Goal: Task Accomplishment & Management: Manage account settings

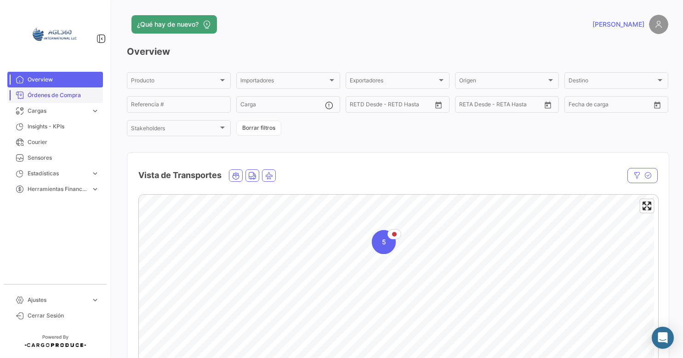
click at [70, 91] on link "Órdenes de Compra" at bounding box center [55, 95] width 96 height 16
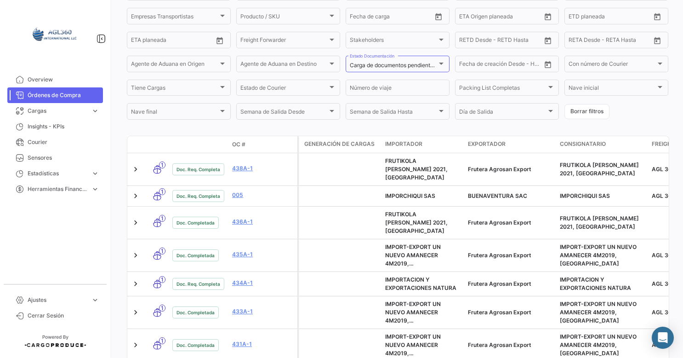
scroll to position [157, 0]
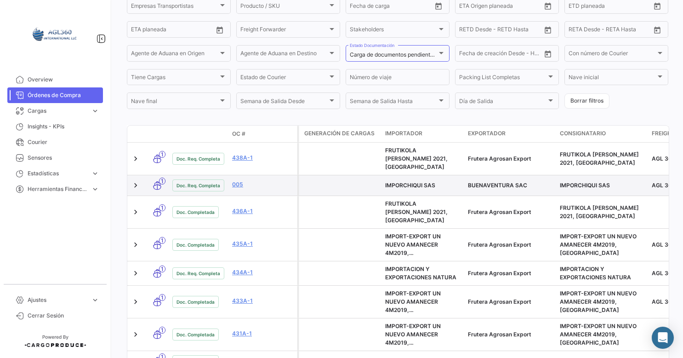
click at [231, 178] on datatable-body-cell "005" at bounding box center [263, 185] width 69 height 20
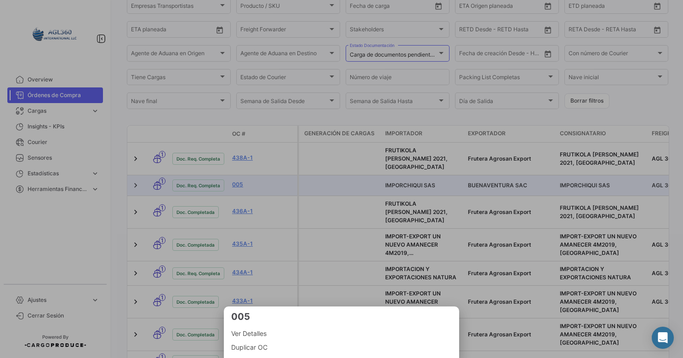
click at [235, 181] on div at bounding box center [341, 179] width 683 height 358
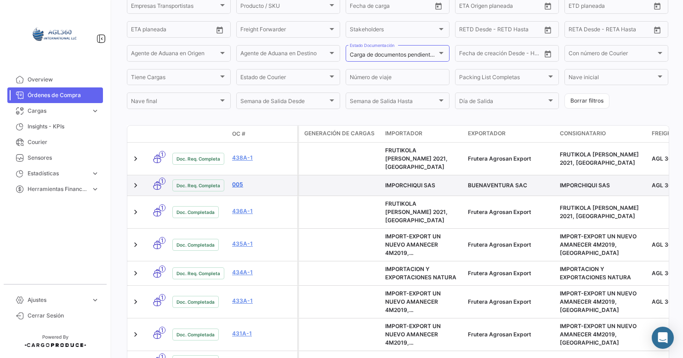
click at [236, 181] on link "005" at bounding box center [263, 184] width 62 height 8
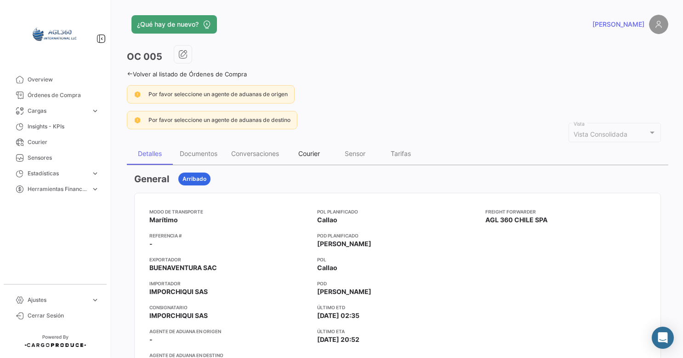
click at [307, 157] on div "Courier" at bounding box center [309, 154] width 46 height 22
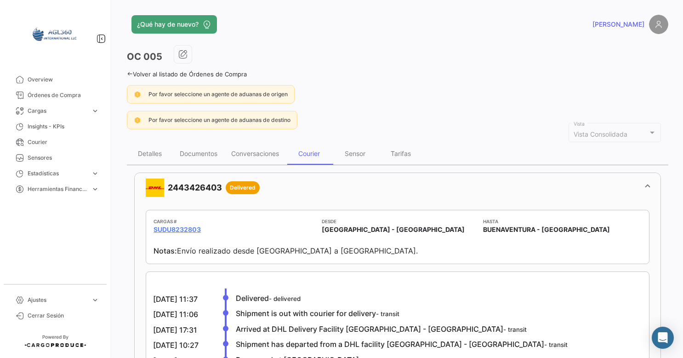
drag, startPoint x: 226, startPoint y: 187, endPoint x: 162, endPoint y: 187, distance: 63.9
click at [162, 187] on mat-panel-title "2443426403 Delivered" at bounding box center [392, 187] width 493 height 18
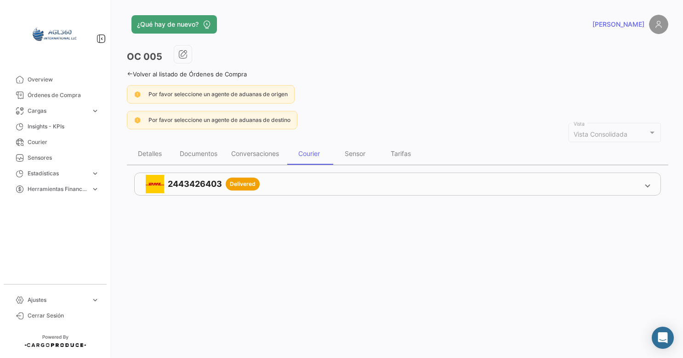
copy mat-panel-title "2443426403"
click at [226, 245] on div "¿Qué hay de nuevo? [PERSON_NAME] OC 005 Volver al listado de Órdenes de Compra …" at bounding box center [397, 179] width 571 height 358
click at [386, 178] on mat-panel-title "2443426403 Delivered" at bounding box center [392, 184] width 493 height 18
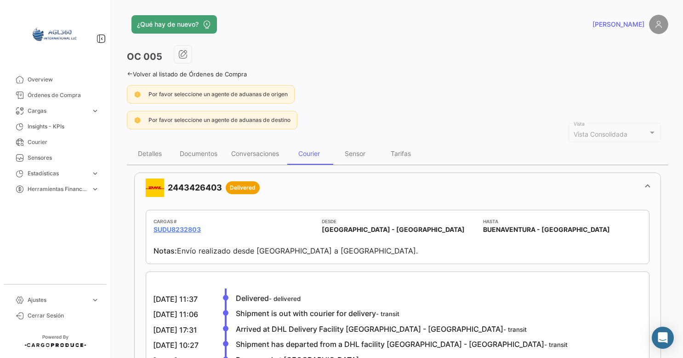
click at [386, 178] on mat-panel-title "2443426403 Delivered" at bounding box center [392, 187] width 493 height 18
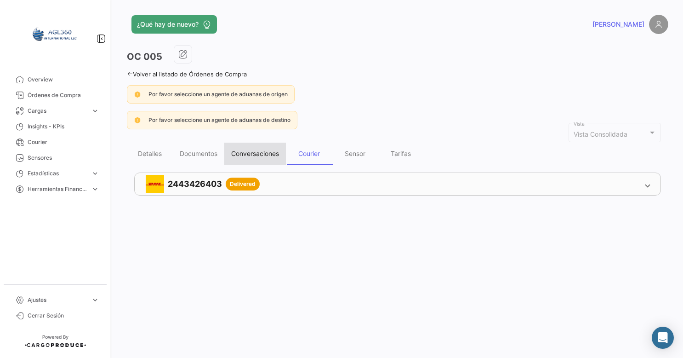
click at [255, 149] on div "Conversaciones" at bounding box center [255, 153] width 48 height 8
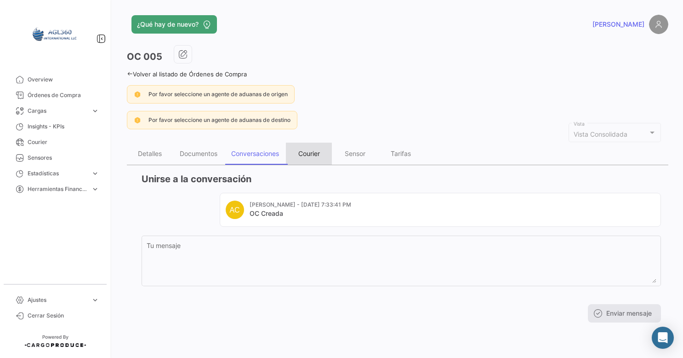
click at [304, 157] on div "Courier" at bounding box center [309, 154] width 46 height 22
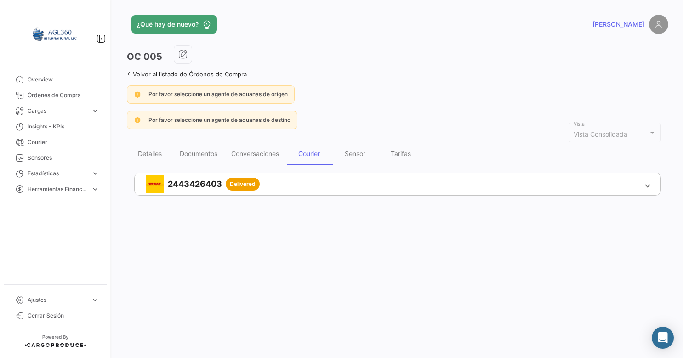
click at [648, 188] on mat-expansion-panel-header "2443426403 Delivered" at bounding box center [398, 184] width 526 height 22
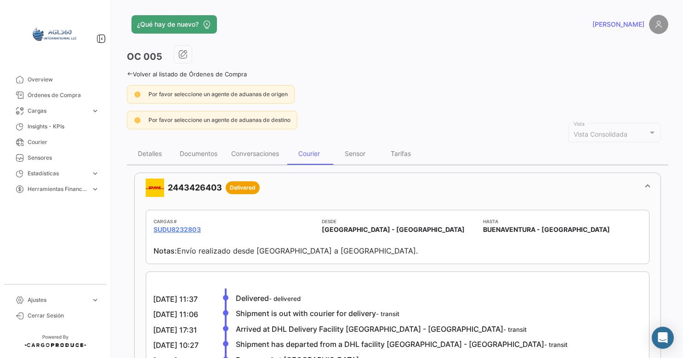
drag, startPoint x: 678, startPoint y: 64, endPoint x: 684, endPoint y: 109, distance: 46.0
click at [683, 109] on html "Overview Órdenes de Compra Cargas expand_more Cargas Aéreas Cargas Marítimas Ca…" at bounding box center [341, 179] width 683 height 358
drag, startPoint x: 684, startPoint y: 109, endPoint x: 624, endPoint y: 80, distance: 67.7
click at [624, 80] on div "OC 005 Volver al listado de Órdenes de Compra Por favor seleccione un agente de…" at bounding box center [398, 295] width 542 height 501
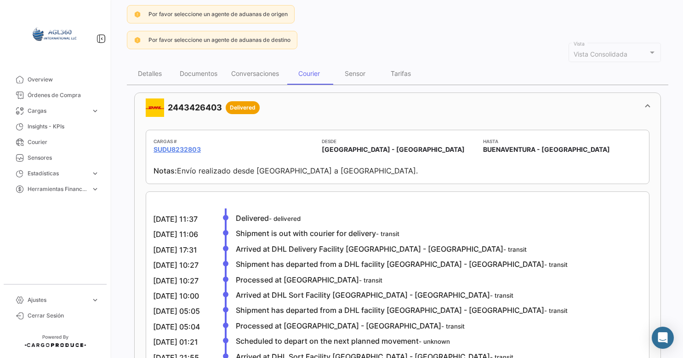
scroll to position [79, 0]
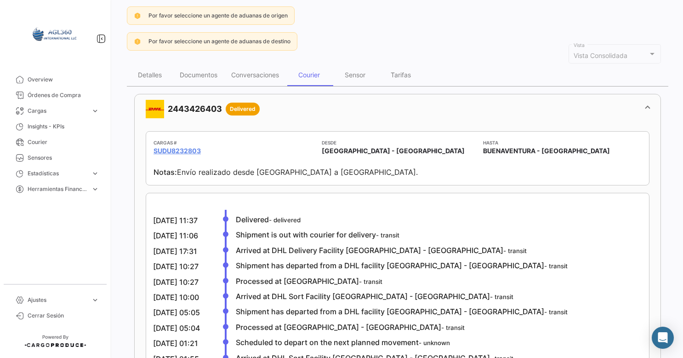
click at [335, 174] on div "Notas: Envío realizado desde [GEOGRAPHIC_DATA] a [GEOGRAPHIC_DATA]." at bounding box center [398, 166] width 488 height 22
click at [173, 212] on mat-card-content "[DATE] 11:37 Delivered - delivered [DATE] 11:06 Shipment is out with courier fo…" at bounding box center [366, 323] width 424 height 244
click at [206, 108] on mat-panel-title "2443426403 Delivered" at bounding box center [392, 109] width 493 height 18
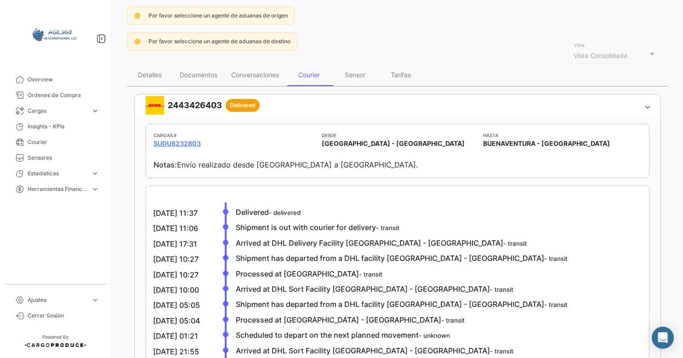
scroll to position [0, 0]
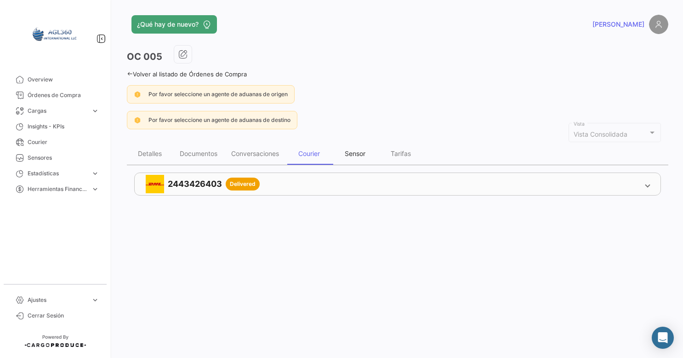
click at [360, 156] on div "Sensor" at bounding box center [355, 154] width 46 height 22
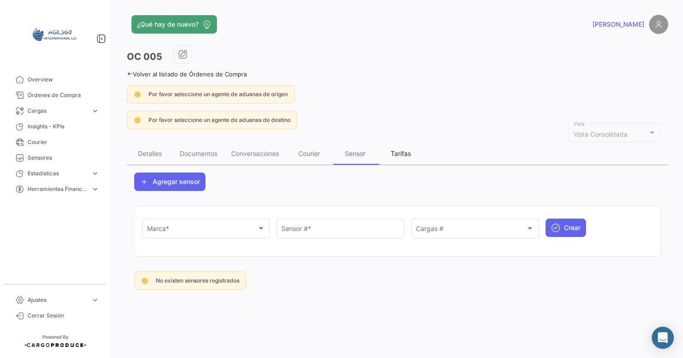
click at [407, 155] on div "Tarifas" at bounding box center [401, 153] width 20 height 8
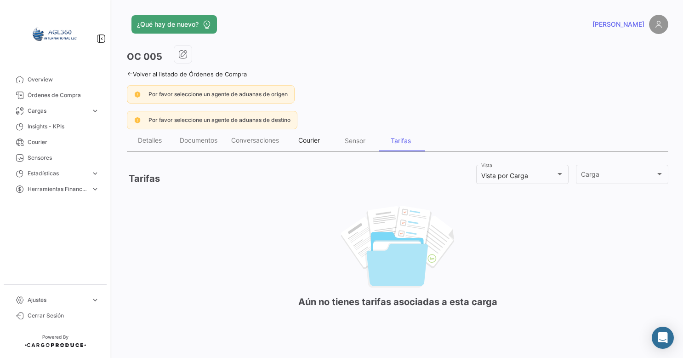
click at [309, 144] on div "Courier" at bounding box center [309, 140] width 46 height 22
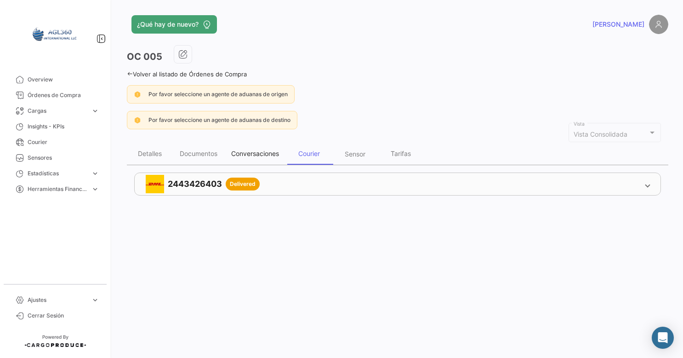
click at [267, 145] on div "Conversaciones" at bounding box center [255, 154] width 62 height 22
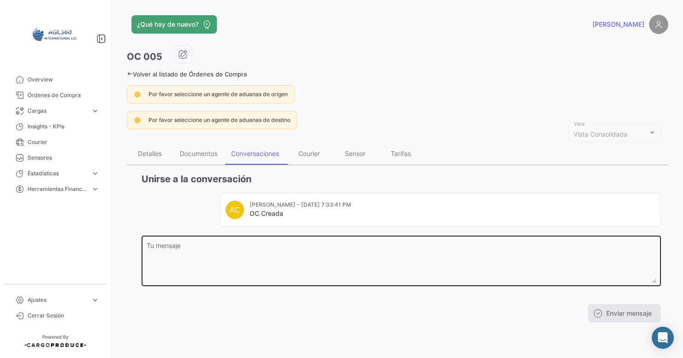
click at [202, 245] on textarea "Tu mensaje" at bounding box center [402, 262] width 510 height 40
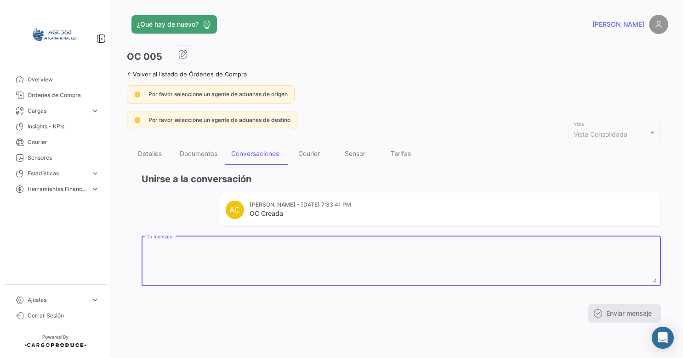
click at [218, 237] on div "Tu mensaje" at bounding box center [402, 260] width 510 height 52
click at [189, 249] on textarea "Tu mensaje" at bounding box center [402, 262] width 510 height 40
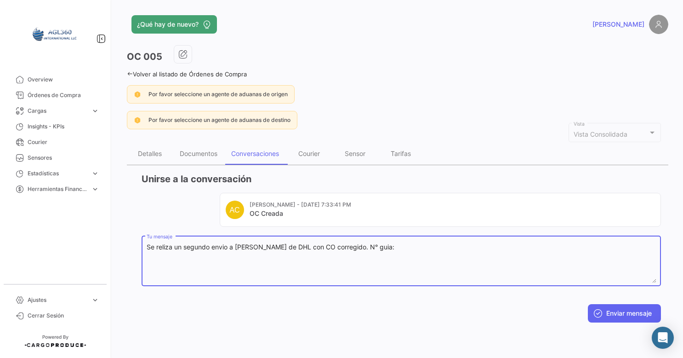
paste textarea "89 6746 2346"
click at [373, 246] on textarea "Se reliza un segundo envio a [PERSON_NAME] de DHL con CO corregido. N° guia: 89…" at bounding box center [402, 262] width 510 height 40
click at [389, 276] on textarea "Se reliza un segundo envio a [PERSON_NAME] de DHL con CO corregido. N° guia: 89…" at bounding box center [402, 262] width 510 height 40
click at [411, 249] on textarea "Se realiza un segundo envío a través de DHL con CO corregido. N° guía: 89674623…" at bounding box center [402, 262] width 510 height 40
click at [390, 249] on textarea "Se realiza un segundo envío a través de DHL con CO corregido. N° guía: 89674623…" at bounding box center [402, 262] width 510 height 40
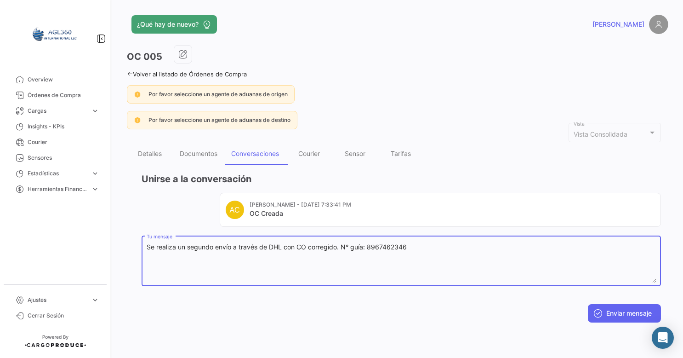
click at [414, 247] on textarea "Se realiza un segundo envío a través de DHL con CO corregido. N° guía: 89674623…" at bounding box center [402, 262] width 510 height 40
click at [496, 262] on textarea "Se realiza un segundo envío a través de DHL con CO corregido. N° guía: 89674623…" at bounding box center [402, 262] width 510 height 40
type textarea "Se realiza un segundo envío a través de DHL con CO corregido. N° guía: 89674623…"
click at [607, 316] on button "Enviar mensaje" at bounding box center [624, 313] width 73 height 18
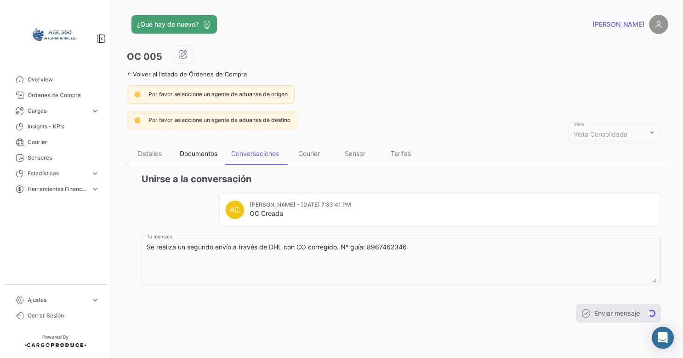
click at [207, 155] on div "Documentos" at bounding box center [199, 153] width 38 height 8
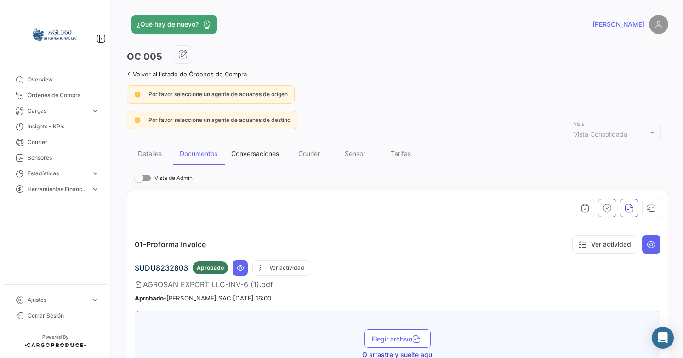
click at [252, 152] on div "Conversaciones" at bounding box center [255, 153] width 48 height 8
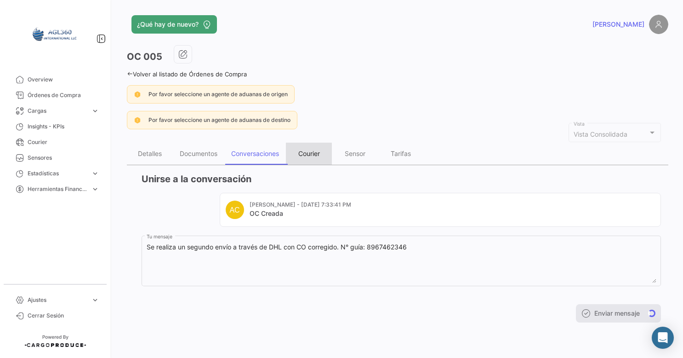
click at [322, 155] on div "Courier" at bounding box center [309, 154] width 46 height 22
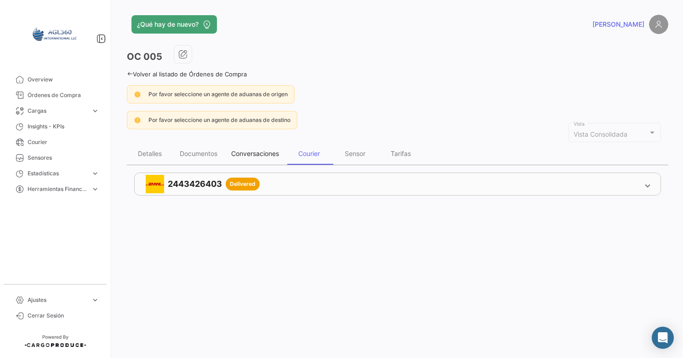
click at [252, 159] on div "Conversaciones" at bounding box center [255, 154] width 62 height 22
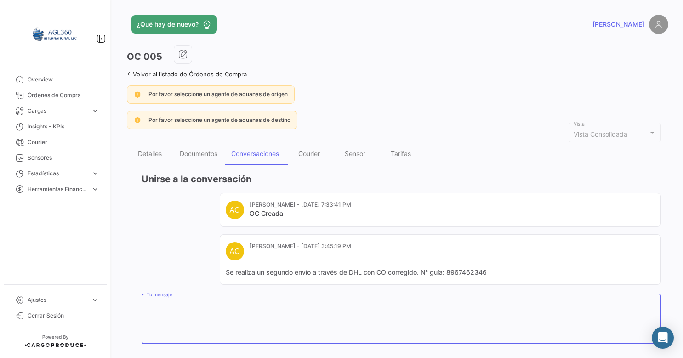
click at [362, 322] on textarea "Tu mensaje" at bounding box center [402, 320] width 510 height 40
click at [405, 265] on mat-card "AC [PERSON_NAME] - [DATE] 3:45:19 PM Se realiza un segundo envío a través de DH…" at bounding box center [441, 259] width 442 height 51
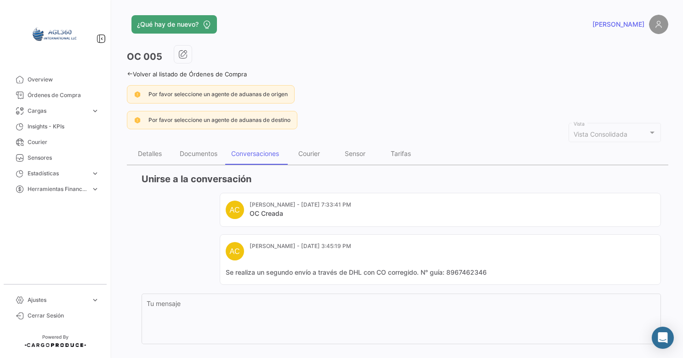
click at [377, 247] on mat-card-header "AC [PERSON_NAME] - [DATE] 3:45:19 PM" at bounding box center [441, 251] width 430 height 18
click at [309, 253] on div "[PERSON_NAME] - [DATE] 3:45:19 PM" at bounding box center [301, 251] width 102 height 18
click at [606, 264] on mat-card "AC [PERSON_NAME] - [DATE] 3:45:19 PM Se realiza un segundo envío a través de DH…" at bounding box center [441, 259] width 442 height 51
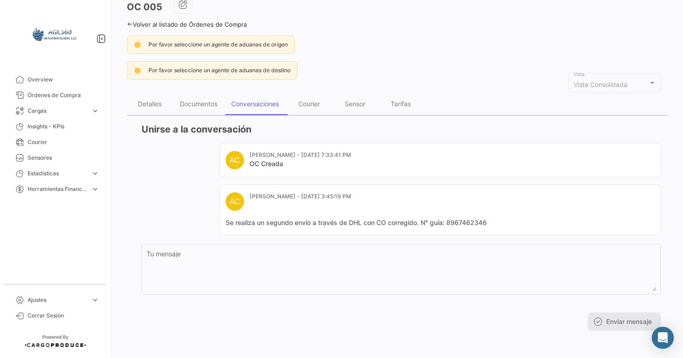
scroll to position [13, 0]
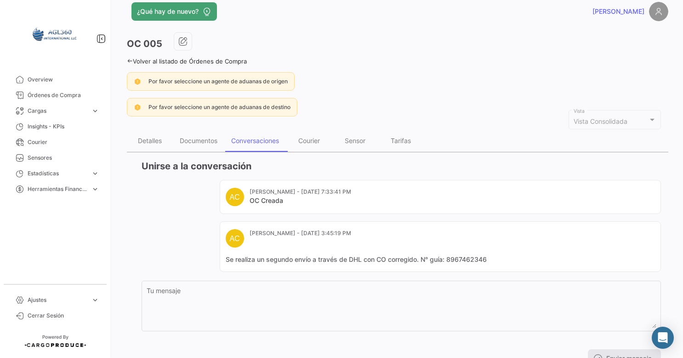
click at [229, 234] on div "AC" at bounding box center [235, 238] width 18 height 18
click at [299, 145] on div "Courier" at bounding box center [309, 141] width 46 height 22
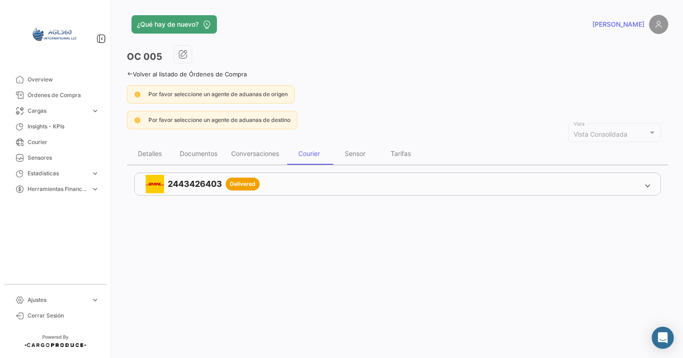
click at [276, 171] on div "2443426403 Delivered Cargas # SUDU8232803 Desde [GEOGRAPHIC_DATA] - [GEOGRAPHIC…" at bounding box center [398, 184] width 542 height 38
click at [643, 187] on span "2443426403 Delivered" at bounding box center [396, 184] width 500 height 18
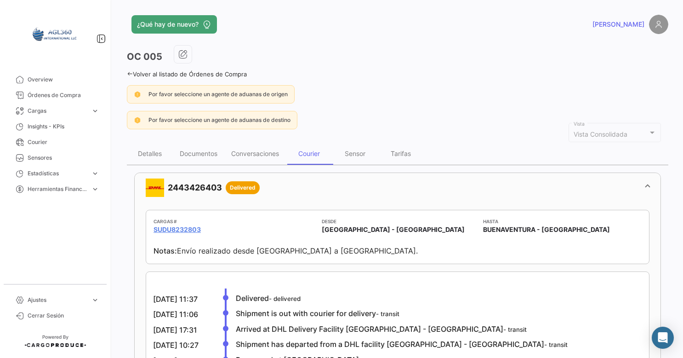
click at [646, 187] on span at bounding box center [648, 188] width 4 height 10
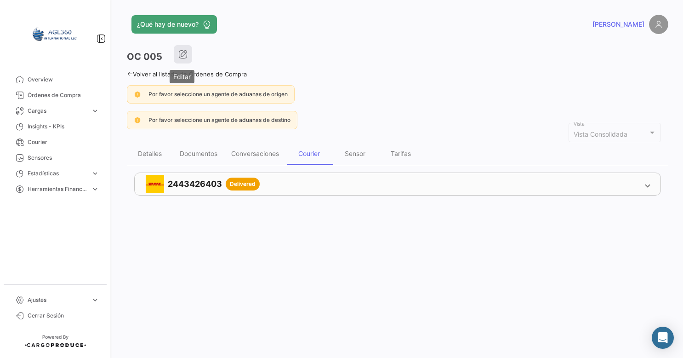
click at [178, 52] on button "button" at bounding box center [183, 54] width 18 height 18
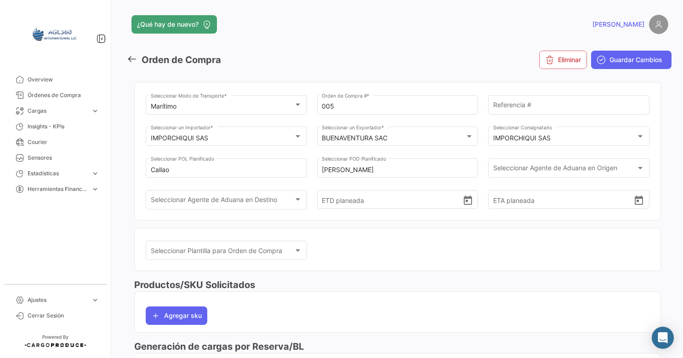
click at [155, 58] on h3 "Orden de Compra" at bounding box center [182, 59] width 80 height 13
click at [138, 59] on link at bounding box center [134, 59] width 15 height 13
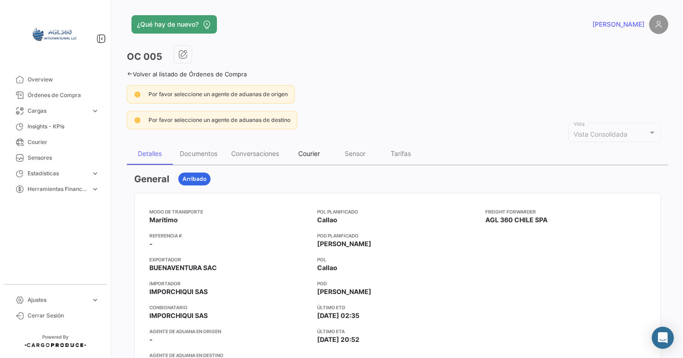
click at [318, 155] on div "Courier" at bounding box center [310, 153] width 22 height 8
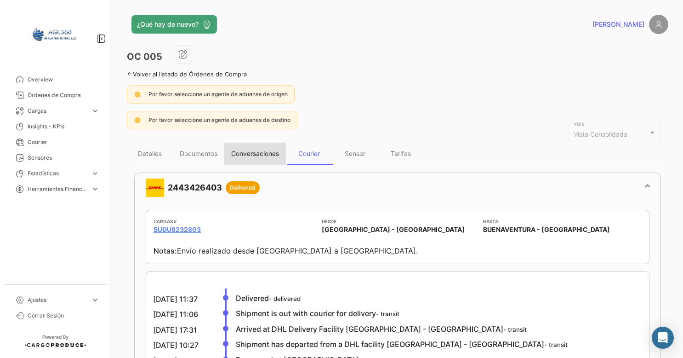
click at [247, 156] on div "Conversaciones" at bounding box center [255, 154] width 62 height 22
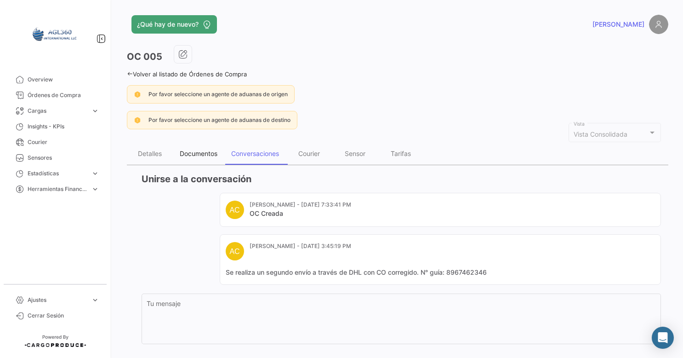
click at [217, 152] on div "Documentos" at bounding box center [199, 153] width 38 height 8
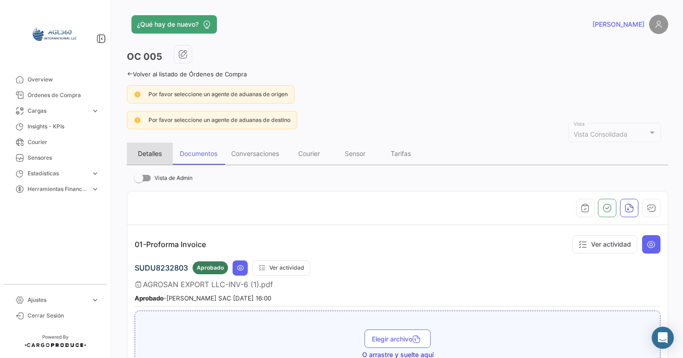
click at [156, 144] on div "Detalles" at bounding box center [150, 154] width 46 height 22
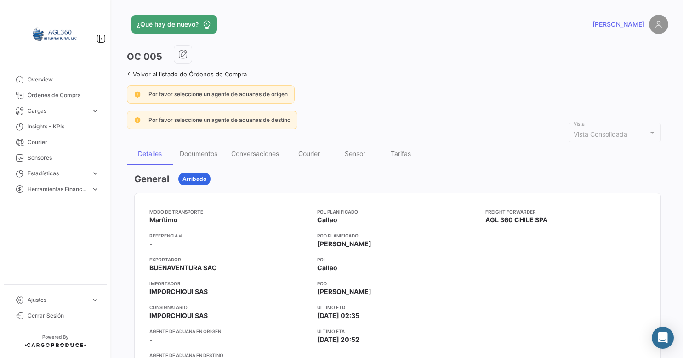
click at [129, 75] on icon at bounding box center [130, 74] width 6 height 6
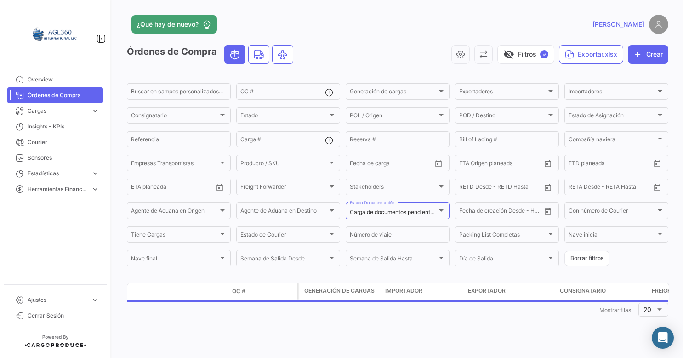
click at [82, 92] on span "Órdenes de Compra" at bounding box center [64, 95] width 72 height 8
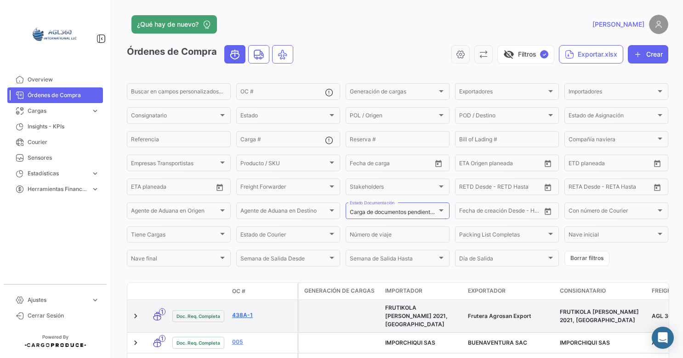
click at [245, 313] on link "438A-1" at bounding box center [263, 315] width 62 height 8
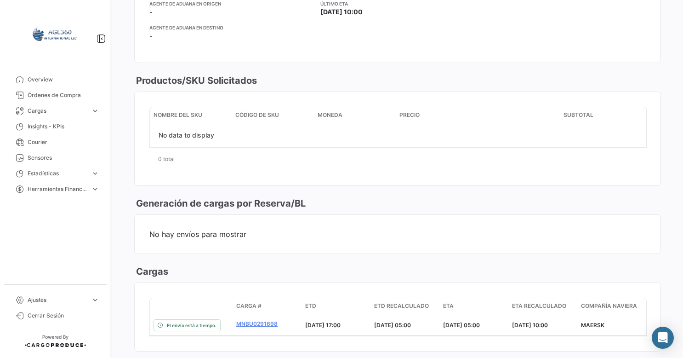
scroll to position [333, 0]
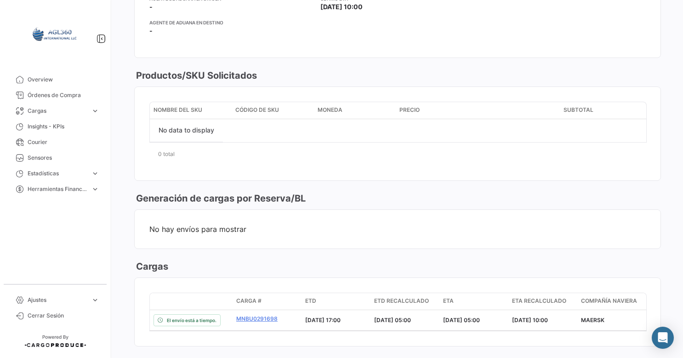
drag, startPoint x: 675, startPoint y: 186, endPoint x: 683, endPoint y: 115, distance: 70.8
click at [683, 115] on div "¿Qué hay de nuevo? André OC 438A-1 Volver al listado de Órdenes de Compra Por f…" at bounding box center [397, 179] width 571 height 358
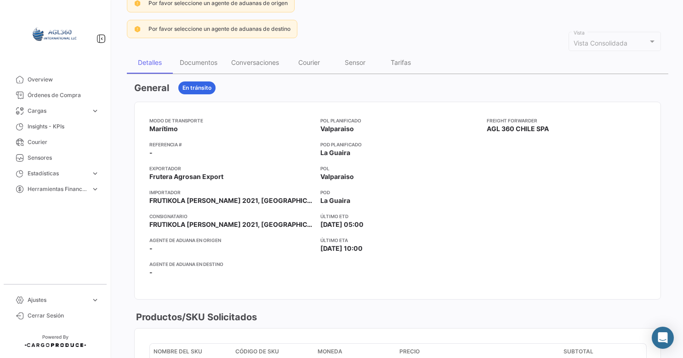
scroll to position [68, 0]
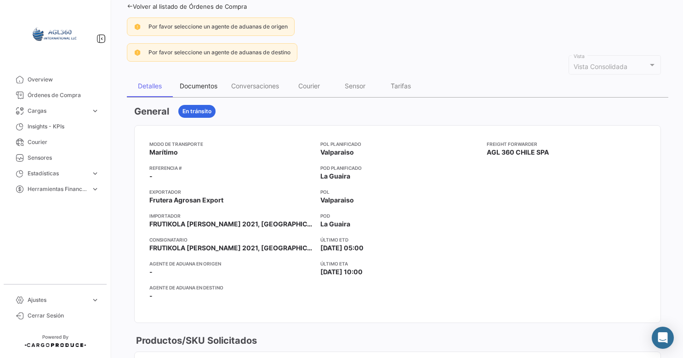
click at [186, 89] on div "Documentos" at bounding box center [199, 86] width 52 height 22
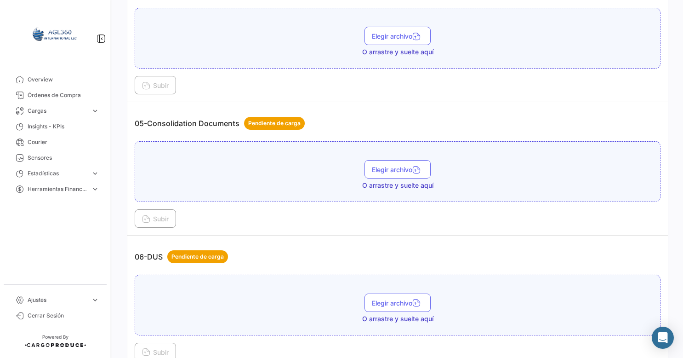
scroll to position [660, 0]
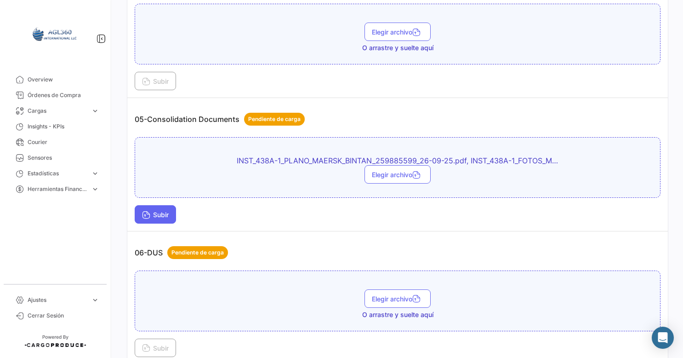
click at [166, 212] on span "Subir" at bounding box center [155, 215] width 27 height 8
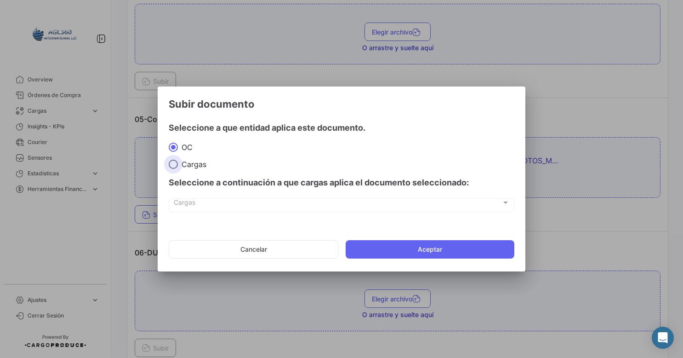
click at [197, 166] on span "Cargas" at bounding box center [192, 164] width 29 height 9
click at [178, 166] on input "Cargas" at bounding box center [173, 164] width 9 height 9
radio input "true"
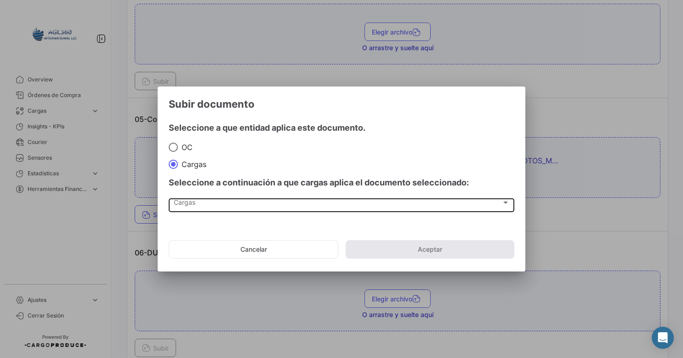
click at [199, 198] on div "Cargas Cargas" at bounding box center [342, 204] width 336 height 16
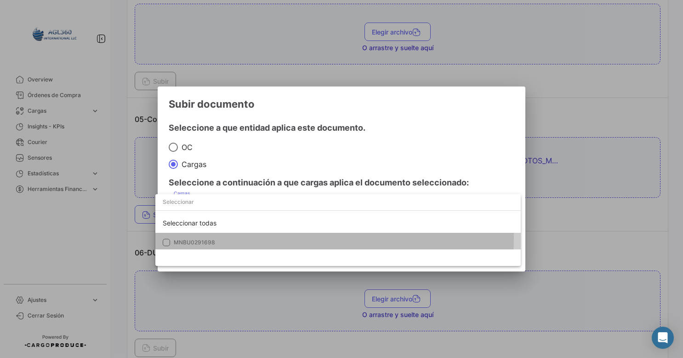
click at [193, 237] on mat-option "MNBU0291698" at bounding box center [338, 242] width 366 height 19
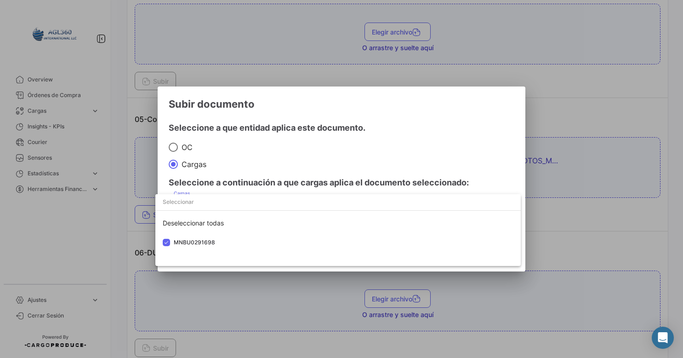
click at [446, 121] on div at bounding box center [341, 179] width 683 height 358
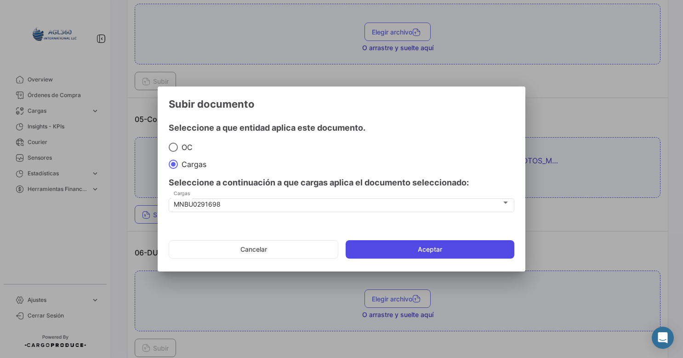
click at [410, 255] on button "Aceptar" at bounding box center [430, 249] width 169 height 18
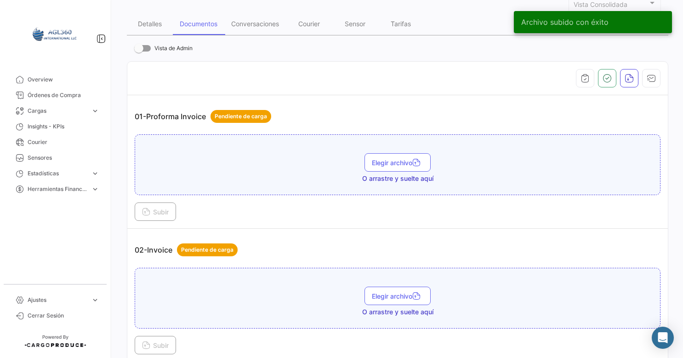
scroll to position [88, 0]
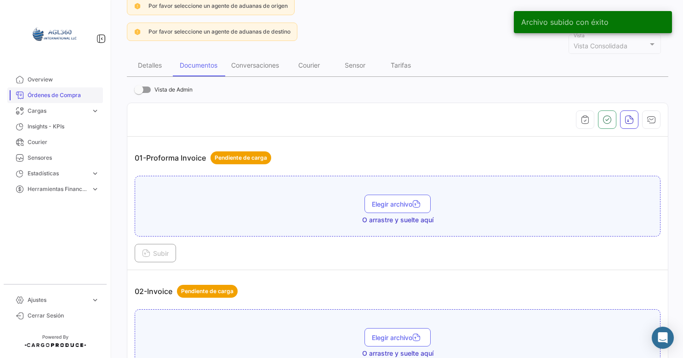
click at [49, 94] on span "Órdenes de Compra" at bounding box center [64, 95] width 72 height 8
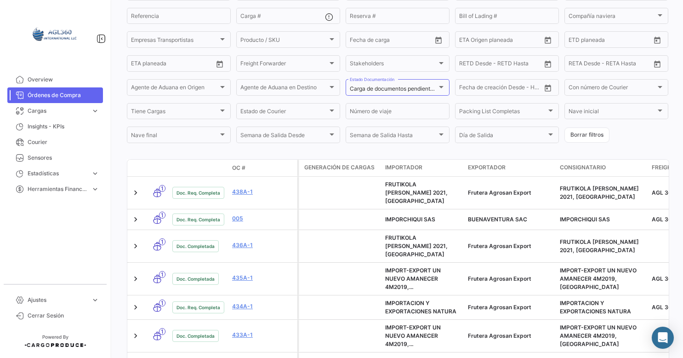
scroll to position [125, 0]
